Goal: Obtain resource: Obtain resource

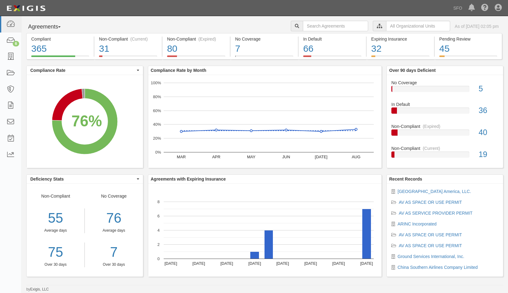
click at [57, 23] on button "Agreements" at bounding box center [49, 27] width 46 height 12
click at [57, 37] on link "Parties" at bounding box center [51, 40] width 49 height 8
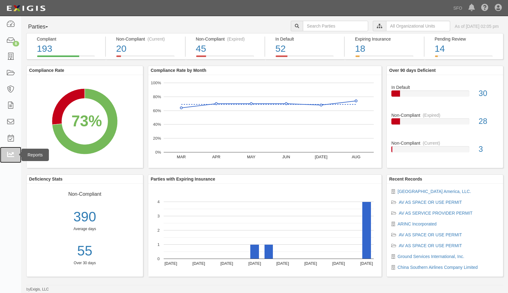
click at [7, 148] on link at bounding box center [10, 155] width 21 height 16
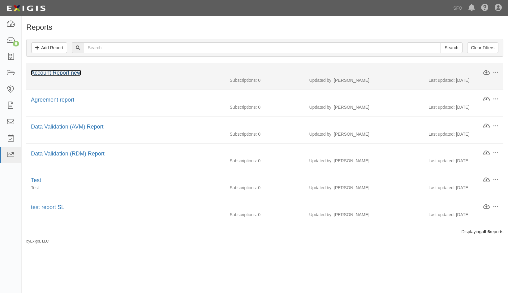
click at [70, 75] on link "Account Report new" at bounding box center [56, 73] width 50 height 6
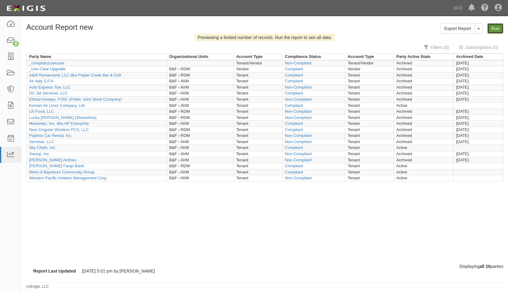
click at [495, 26] on link "Run" at bounding box center [495, 28] width 16 height 11
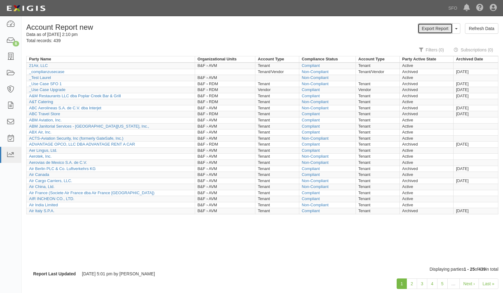
click at [438, 31] on link "Export Report" at bounding box center [435, 28] width 35 height 11
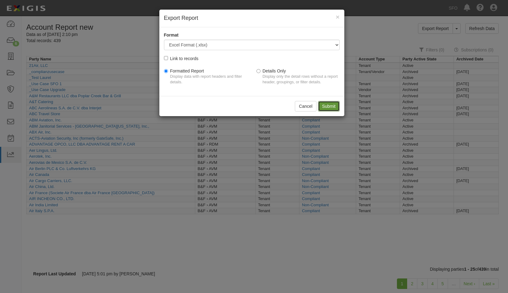
click at [336, 101] on input "Submit" at bounding box center [329, 106] width 22 height 11
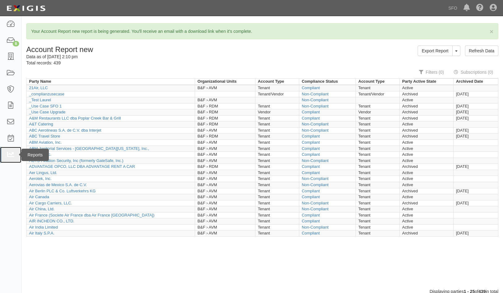
click at [10, 150] on link at bounding box center [10, 155] width 21 height 16
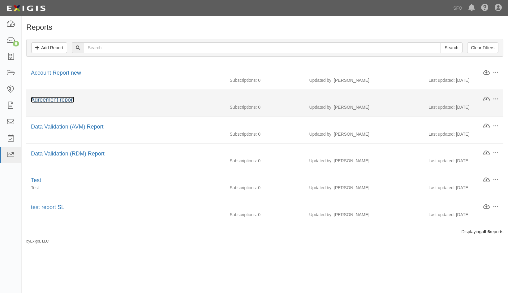
click at [59, 97] on link "Agreement report" at bounding box center [52, 99] width 43 height 6
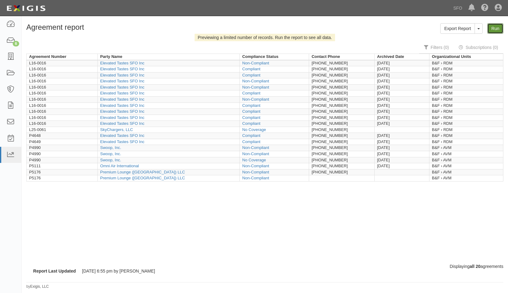
click at [500, 27] on link "Run" at bounding box center [495, 28] width 16 height 11
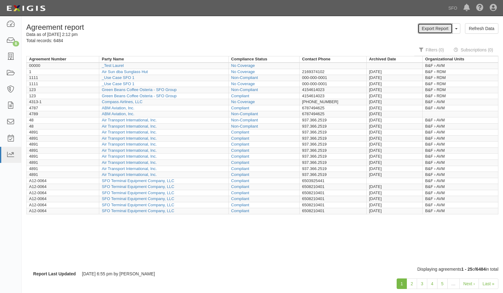
click at [437, 26] on link "Export Report" at bounding box center [435, 28] width 35 height 11
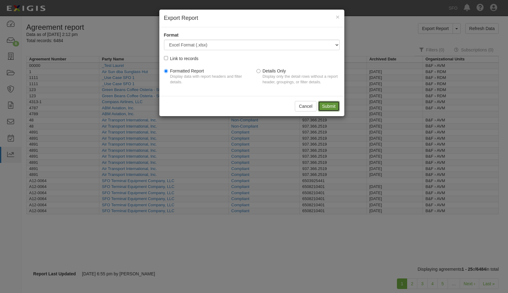
click at [329, 106] on input "Submit" at bounding box center [329, 106] width 22 height 11
